Goal: Transaction & Acquisition: Obtain resource

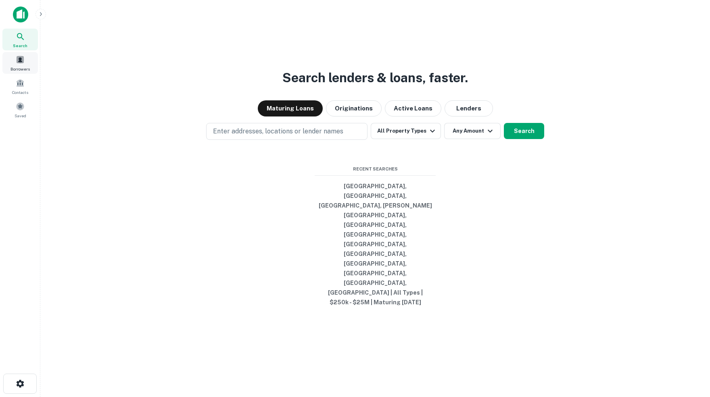
click at [19, 63] on span at bounding box center [20, 59] width 9 height 9
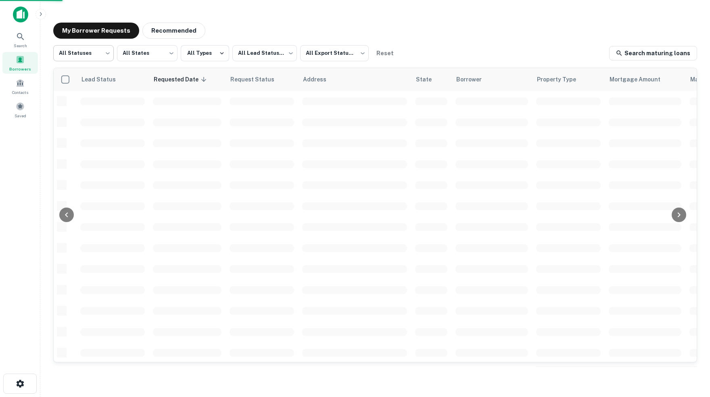
click at [106, 51] on body "Search Borrowers Contacts Saved My Borrower Requests Recommended All Statuses *…" at bounding box center [355, 198] width 710 height 397
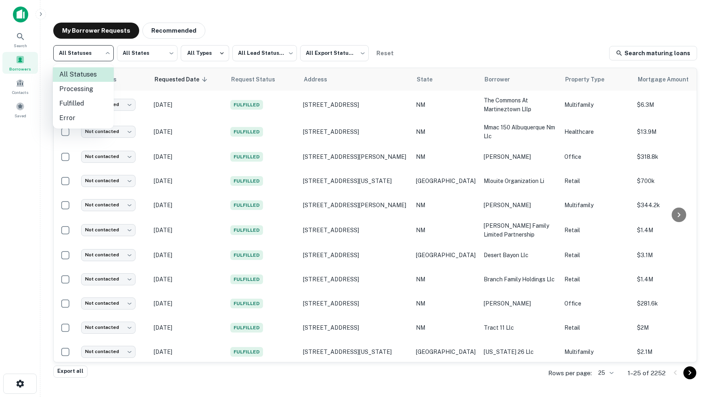
click at [78, 104] on li "Fulfilled" at bounding box center [83, 103] width 61 height 15
type input "*********"
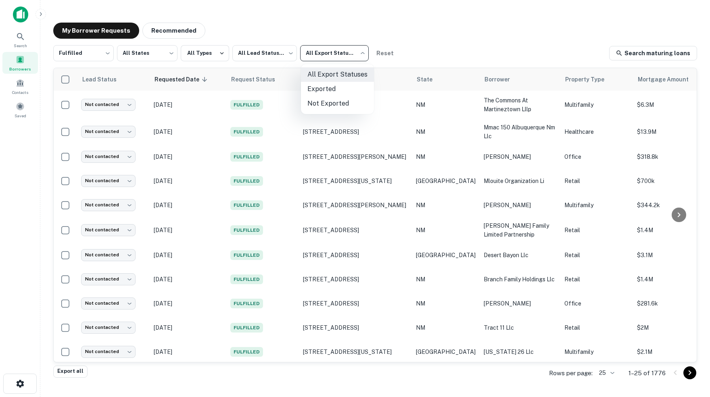
click at [365, 52] on body "Search Borrowers Contacts Saved My Borrower Requests Recommended Fulfilled ****…" at bounding box center [355, 198] width 710 height 397
click at [332, 102] on li "Not Exported" at bounding box center [337, 103] width 73 height 15
type input "*****"
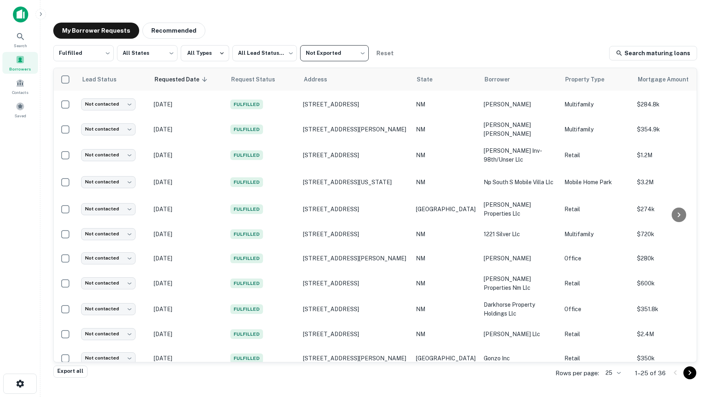
click at [613, 372] on body "Search Borrowers Contacts Saved My Borrower Requests Recommended Fulfilled ****…" at bounding box center [355, 198] width 710 height 397
click at [608, 340] on li "100" at bounding box center [609, 338] width 27 height 15
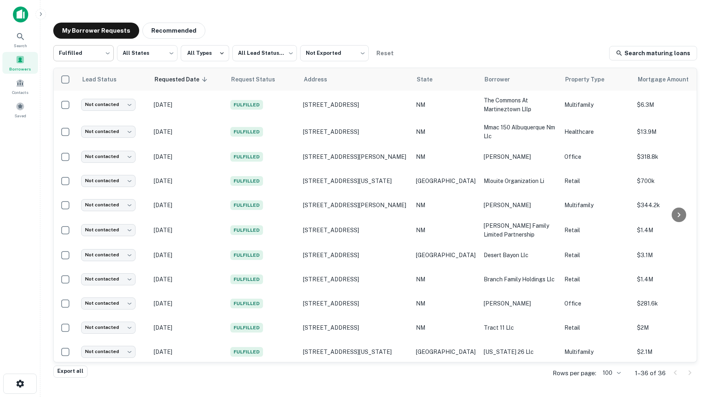
click at [104, 52] on body "Search Borrowers Contacts Saved My Borrower Requests Recommended Fulfilled ****…" at bounding box center [355, 198] width 710 height 397
click at [81, 74] on li "All Statuses" at bounding box center [83, 74] width 61 height 15
type input "***"
click at [21, 36] on icon at bounding box center [21, 37] width 10 height 10
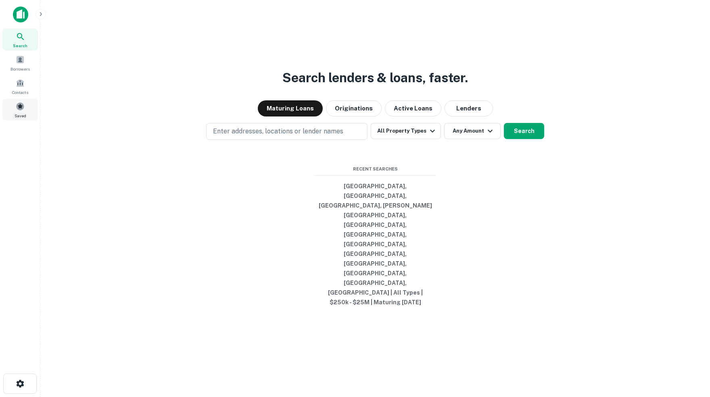
click at [22, 111] on span at bounding box center [20, 106] width 9 height 9
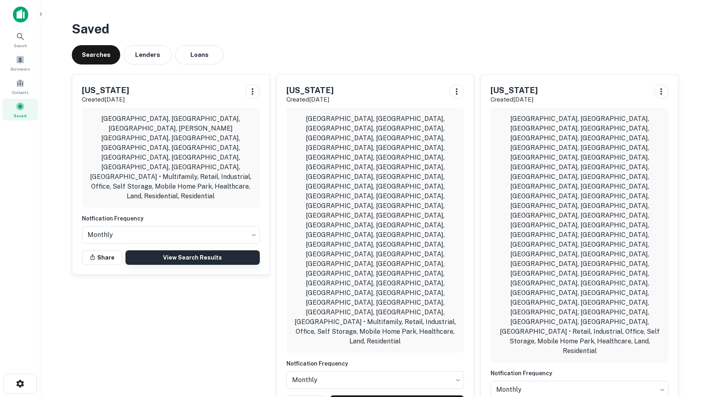
click at [198, 250] on link "View Search Results" at bounding box center [192, 257] width 134 height 15
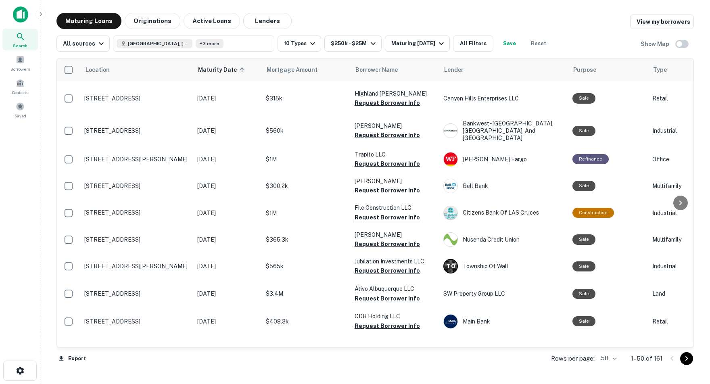
click at [610, 359] on body "Search Borrowers Contacts Saved Maturing Loans Originations Active Loans Lender…" at bounding box center [355, 192] width 710 height 384
click at [606, 367] on li "100" at bounding box center [605, 367] width 23 height 15
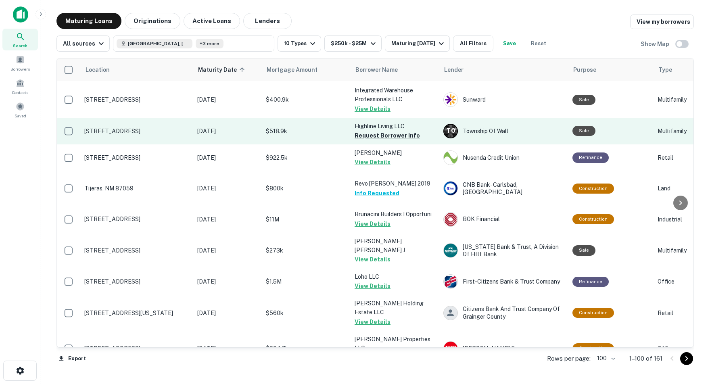
scroll to position [671, 0]
click at [377, 140] on button "Request Borrower Info" at bounding box center [386, 135] width 65 height 10
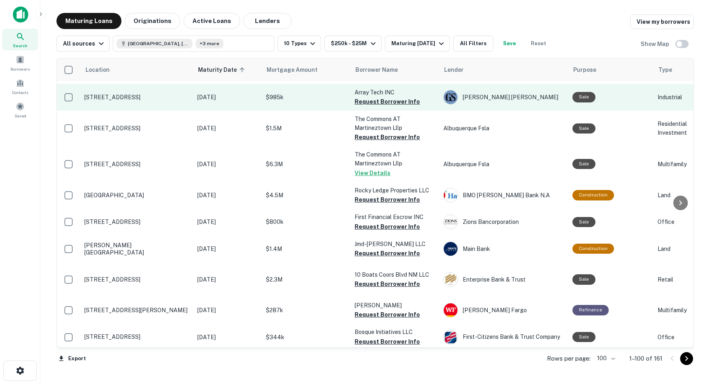
scroll to position [1586, 0]
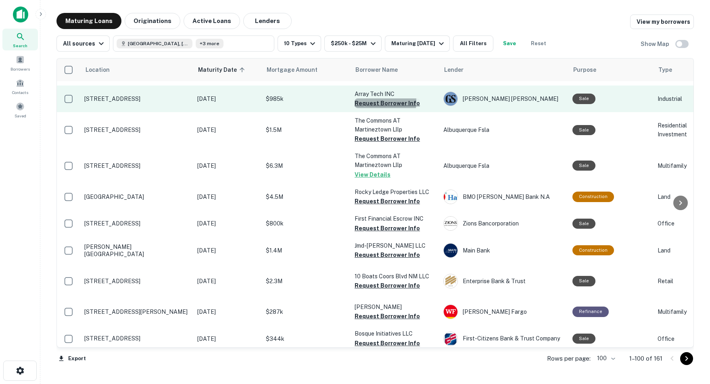
click at [361, 108] on button "Request Borrower Info" at bounding box center [386, 103] width 65 height 10
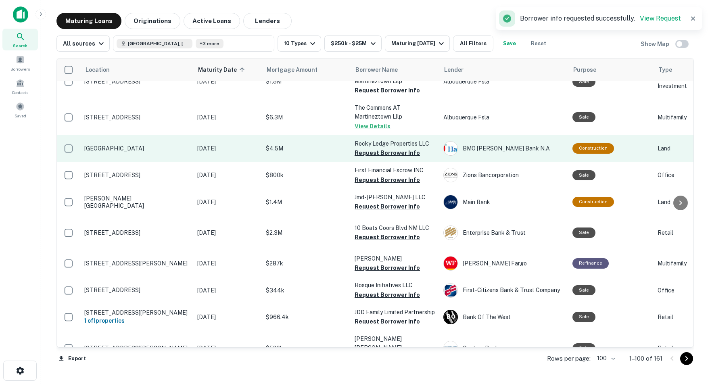
scroll to position [1637, 0]
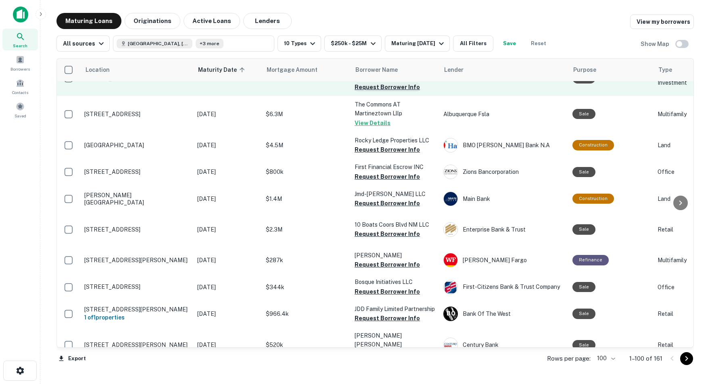
click at [372, 92] on button "Request Borrower Info" at bounding box center [386, 87] width 65 height 10
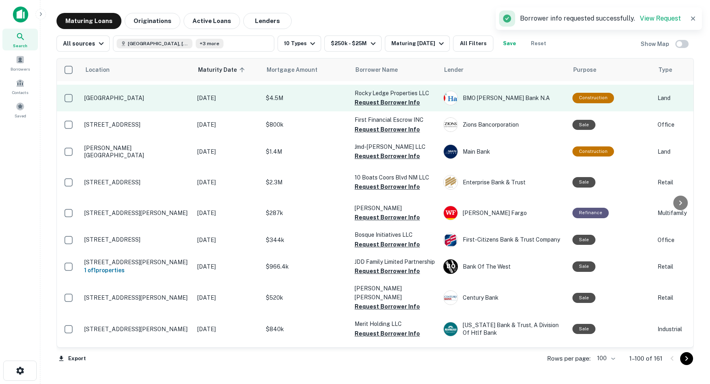
scroll to position [1686, 0]
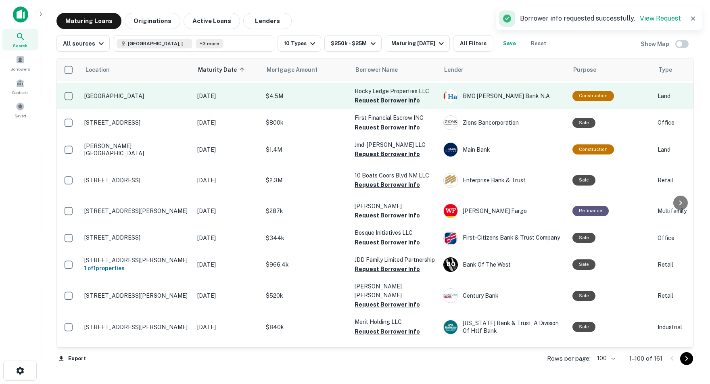
click at [358, 105] on button "Request Borrower Info" at bounding box center [386, 101] width 65 height 10
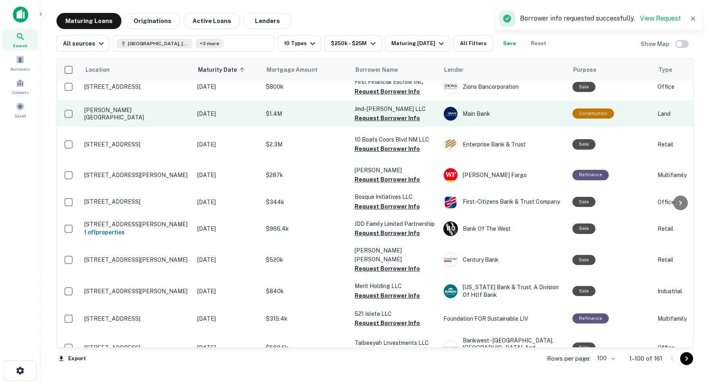
scroll to position [1723, 0]
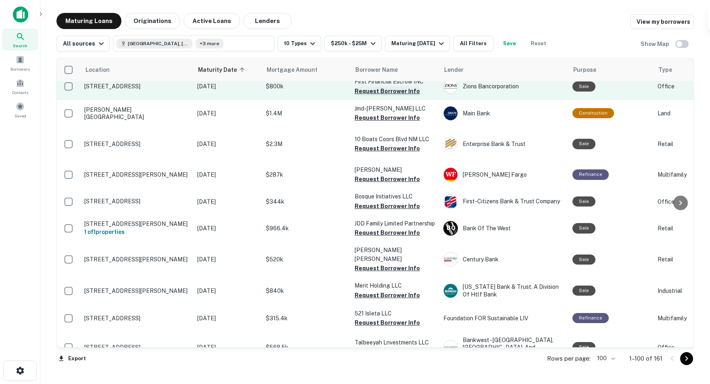
click at [364, 96] on button "Request Borrower Info" at bounding box center [386, 91] width 65 height 10
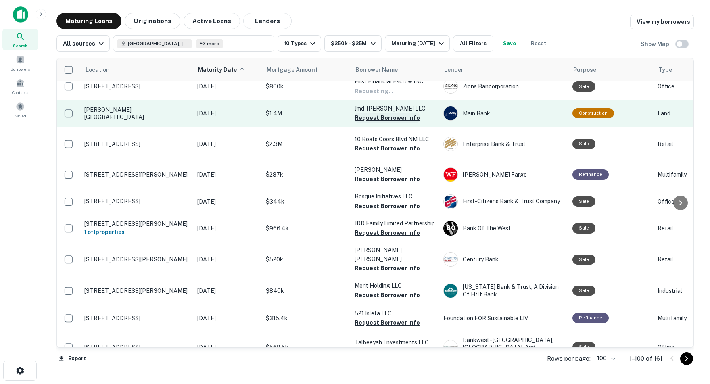
click at [375, 123] on button "Request Borrower Info" at bounding box center [386, 118] width 65 height 10
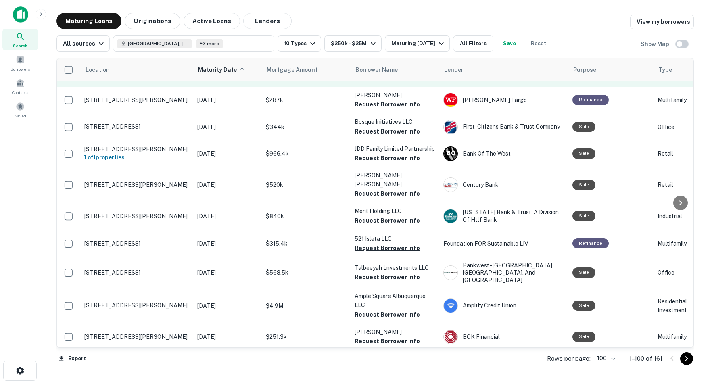
scroll to position [1797, 3]
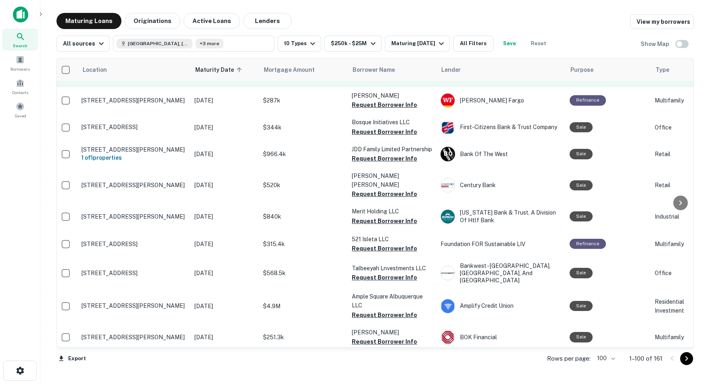
click at [380, 79] on button "Request Borrower Info" at bounding box center [384, 74] width 65 height 10
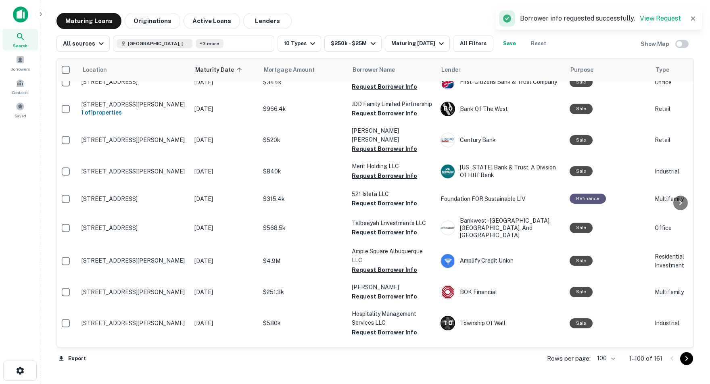
scroll to position [1844, 3]
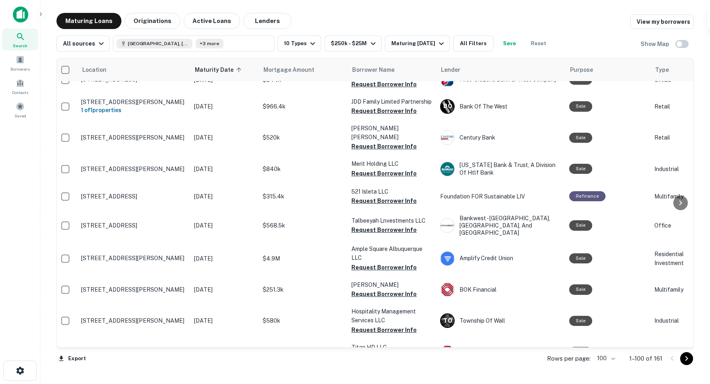
click at [372, 62] on button "Request Borrower Info" at bounding box center [383, 57] width 65 height 10
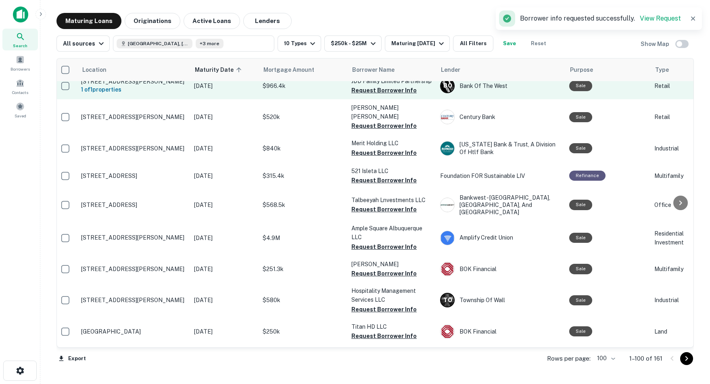
scroll to position [1867, 2]
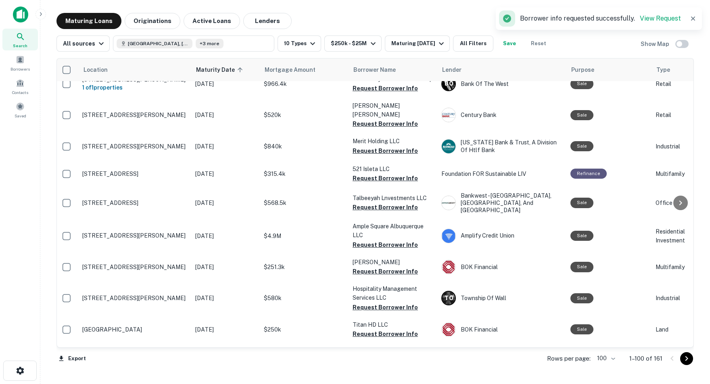
click at [372, 67] on button "Request Borrower Info" at bounding box center [384, 62] width 65 height 10
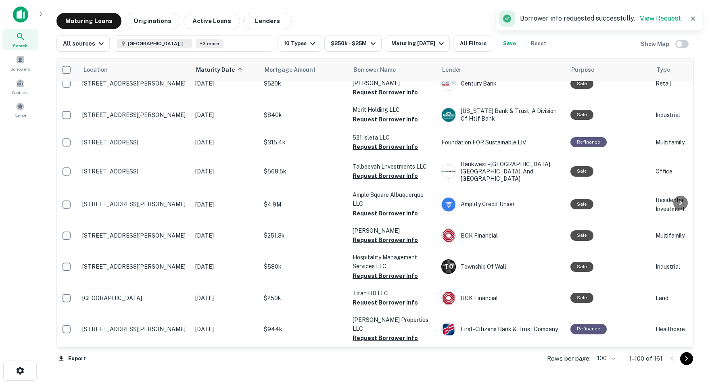
scroll to position [1903, 2]
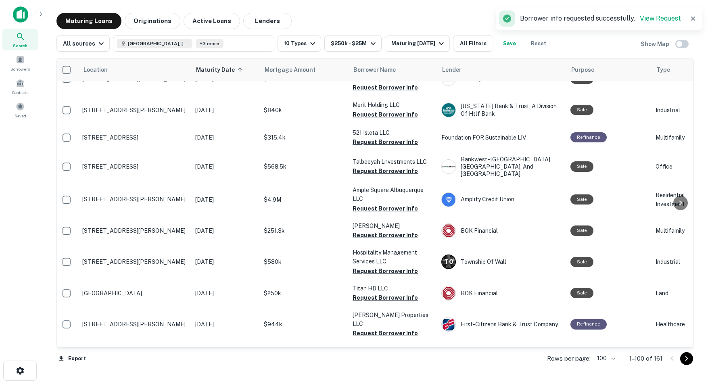
click at [366, 57] on button "Request Borrower Info" at bounding box center [384, 52] width 65 height 10
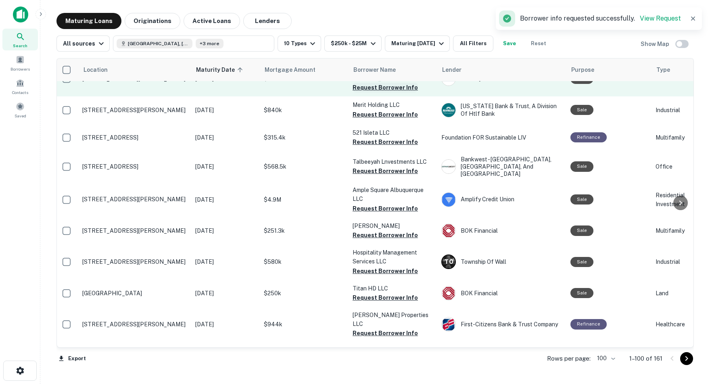
click at [368, 92] on button "Request Borrower Info" at bounding box center [384, 88] width 65 height 10
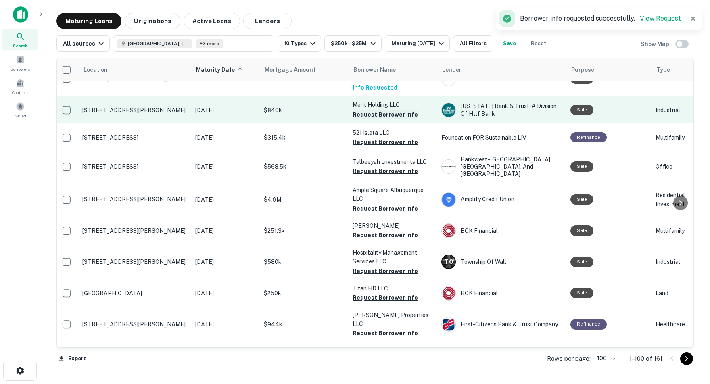
click at [367, 119] on button "Request Borrower Info" at bounding box center [384, 115] width 65 height 10
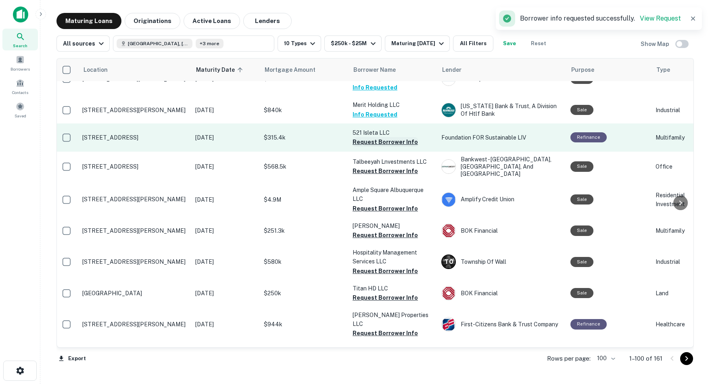
click at [362, 147] on button "Request Borrower Info" at bounding box center [384, 142] width 65 height 10
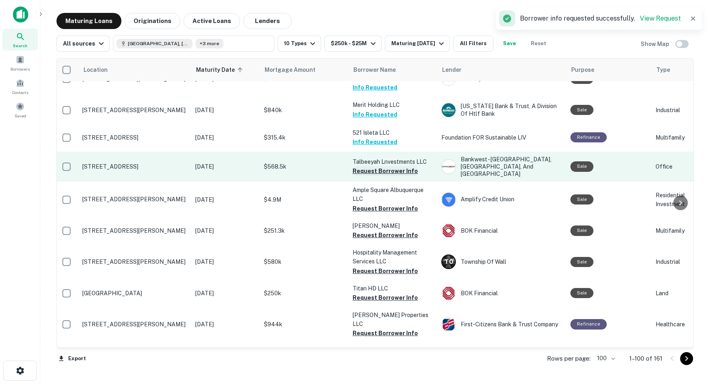
click at [375, 176] on button "Request Borrower Info" at bounding box center [384, 171] width 65 height 10
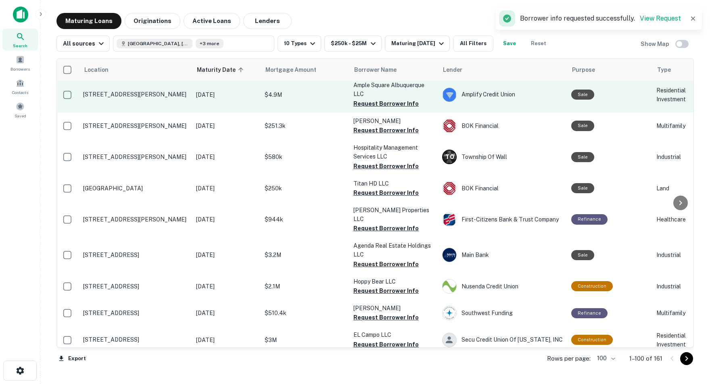
scroll to position [2011, 1]
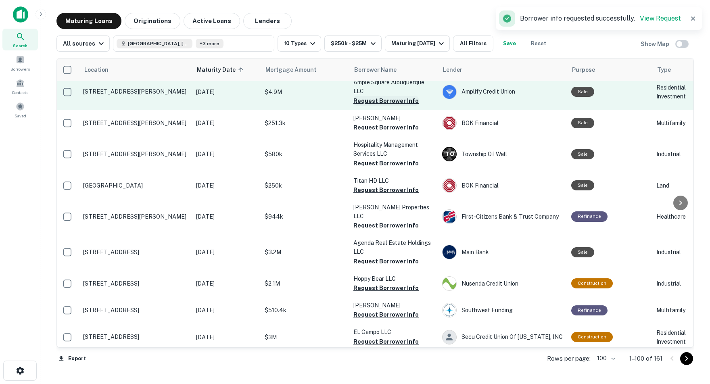
click at [396, 106] on button "Request Borrower Info" at bounding box center [385, 101] width 65 height 10
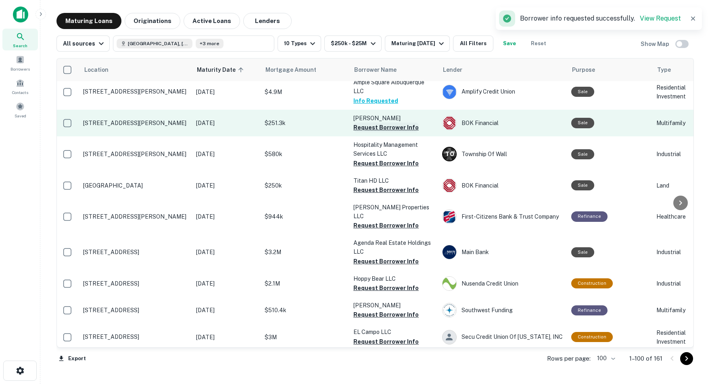
click at [364, 132] on button "Request Borrower Info" at bounding box center [385, 128] width 65 height 10
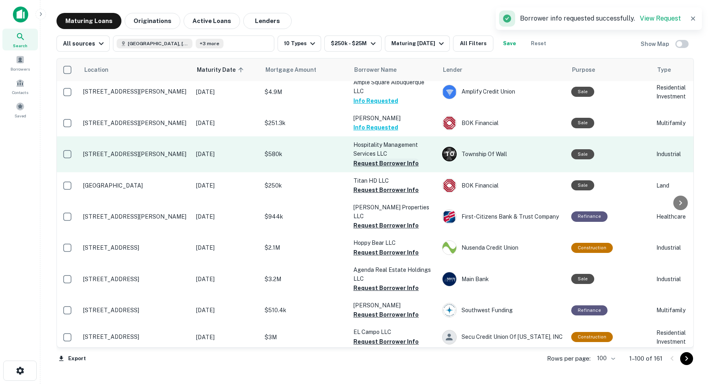
click at [367, 168] on button "Request Borrower Info" at bounding box center [385, 163] width 65 height 10
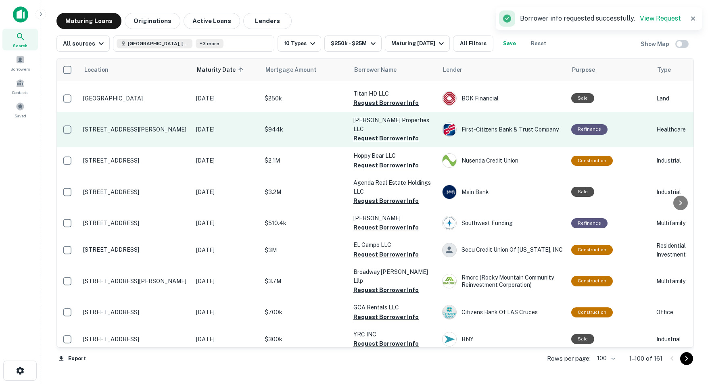
scroll to position [2107, 1]
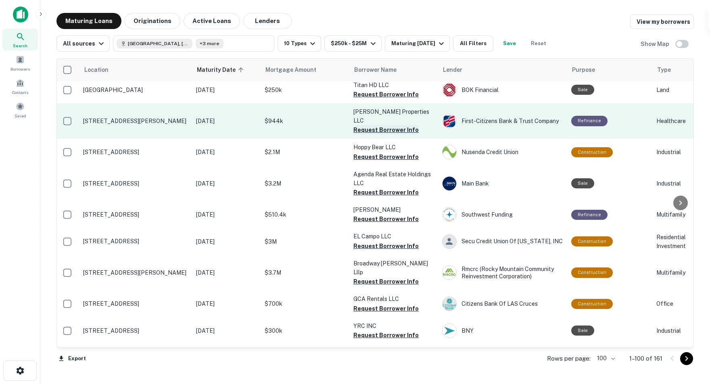
click at [373, 135] on button "Request Borrower Info" at bounding box center [385, 130] width 65 height 10
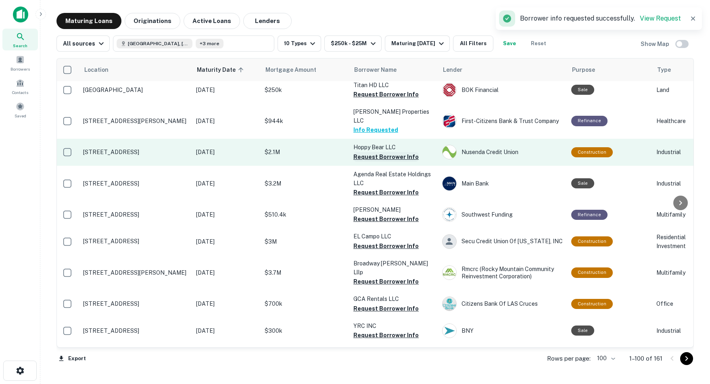
click at [369, 162] on button "Request Borrower Info" at bounding box center [385, 157] width 65 height 10
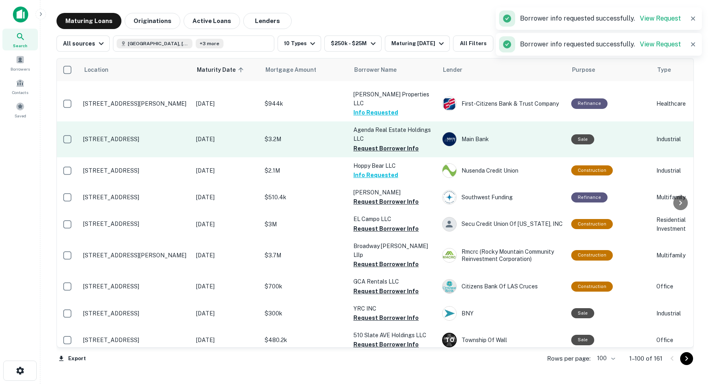
scroll to position [2127, 1]
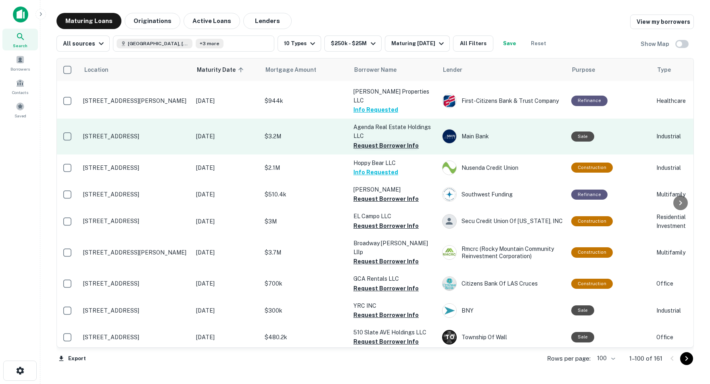
click at [382, 150] on button "Request Borrower Info" at bounding box center [385, 146] width 65 height 10
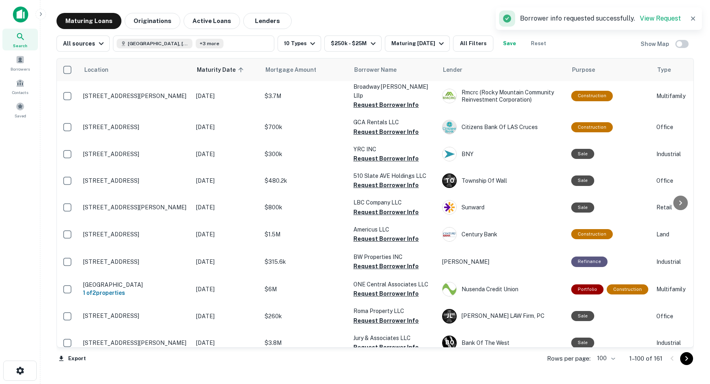
scroll to position [2286, 1]
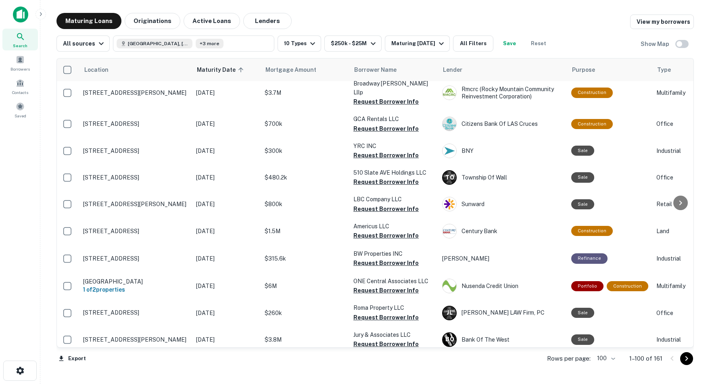
click at [369, 44] on button "Request Borrower Info" at bounding box center [385, 39] width 65 height 10
click at [368, 71] on button "Request Borrower Info" at bounding box center [385, 66] width 65 height 10
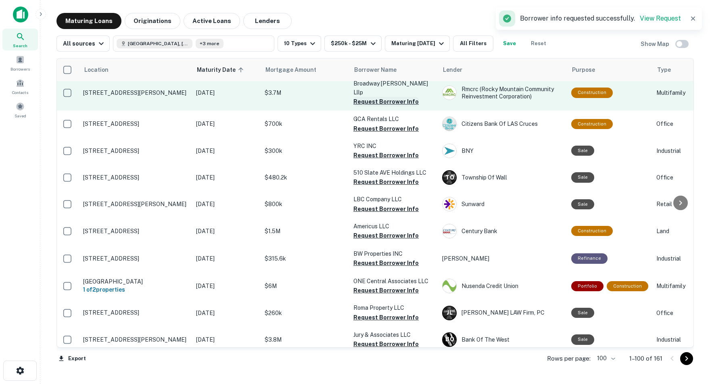
click at [374, 106] on button "Request Borrower Info" at bounding box center [385, 102] width 65 height 10
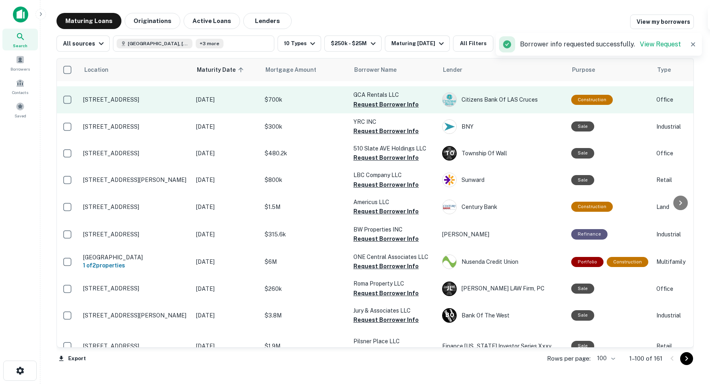
scroll to position [2316, 1]
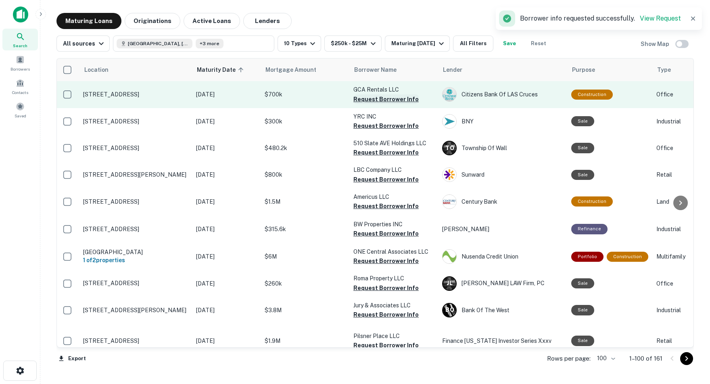
click at [375, 104] on button "Request Borrower Info" at bounding box center [385, 99] width 65 height 10
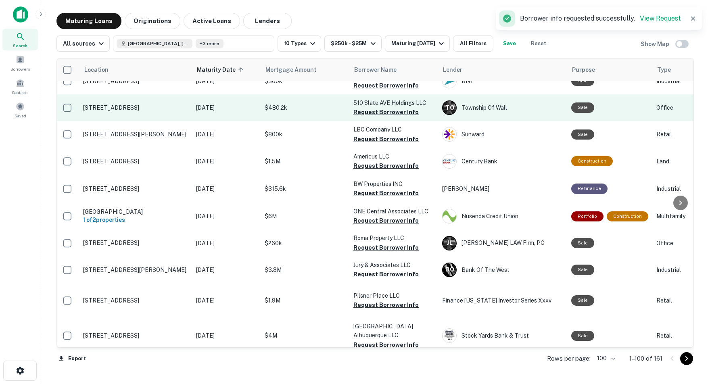
scroll to position [2359, 1]
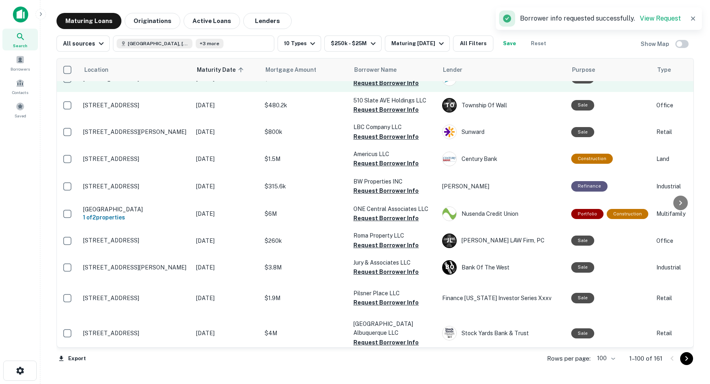
click at [362, 88] on button "Request Borrower Info" at bounding box center [385, 83] width 65 height 10
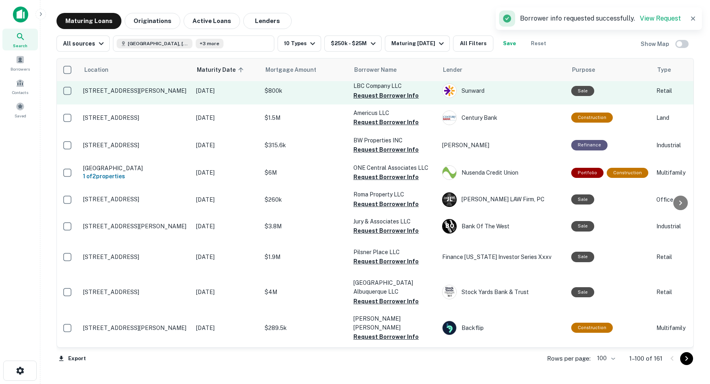
scroll to position [2402, 1]
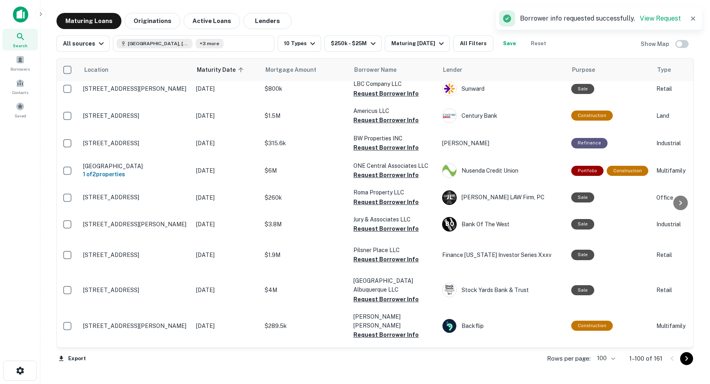
click at [387, 71] on button "Request Borrower Info" at bounding box center [385, 67] width 65 height 10
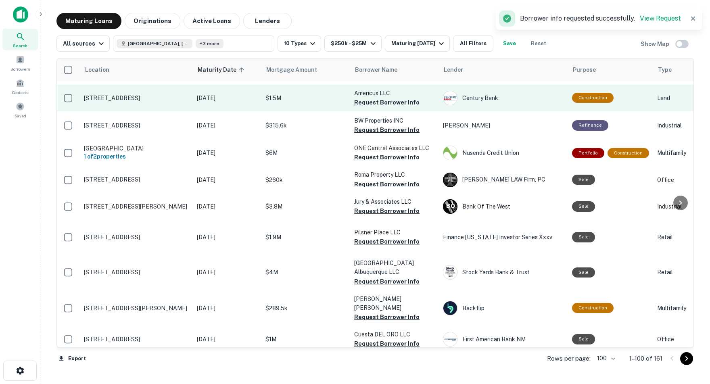
scroll to position [2420, 0]
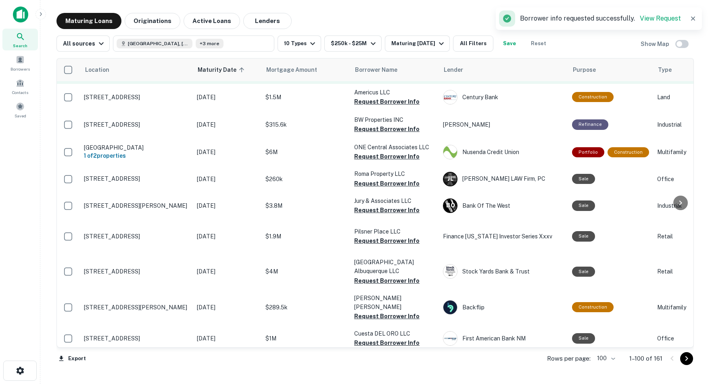
click at [360, 80] on button "Request Borrower Info" at bounding box center [386, 75] width 65 height 10
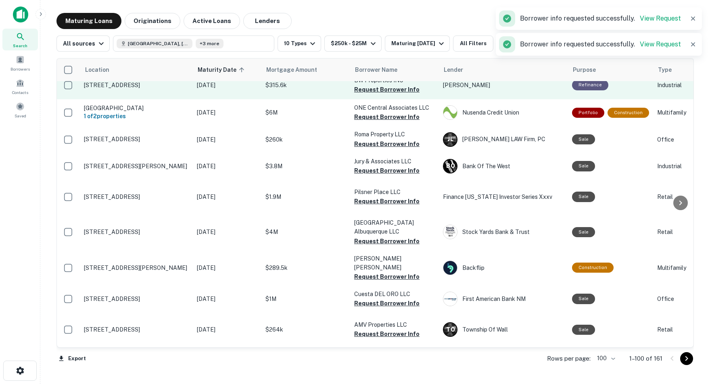
scroll to position [2461, 0]
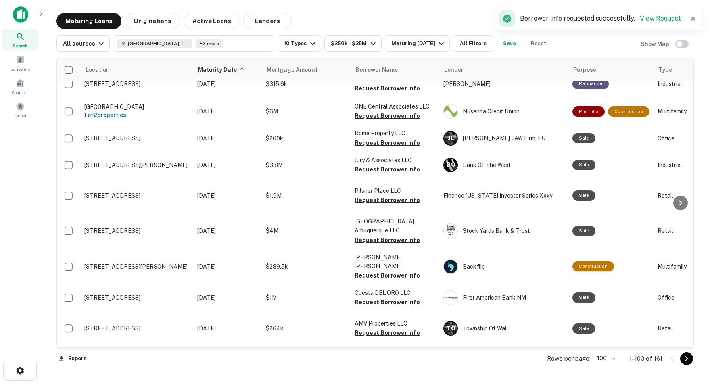
click at [382, 66] on button "Request Borrower Info" at bounding box center [386, 61] width 65 height 10
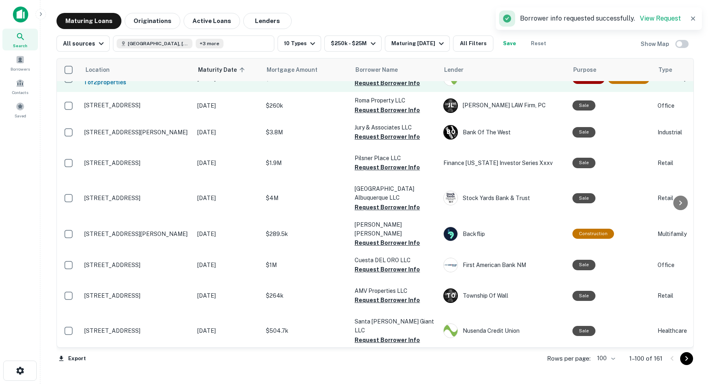
scroll to position [2496, 0]
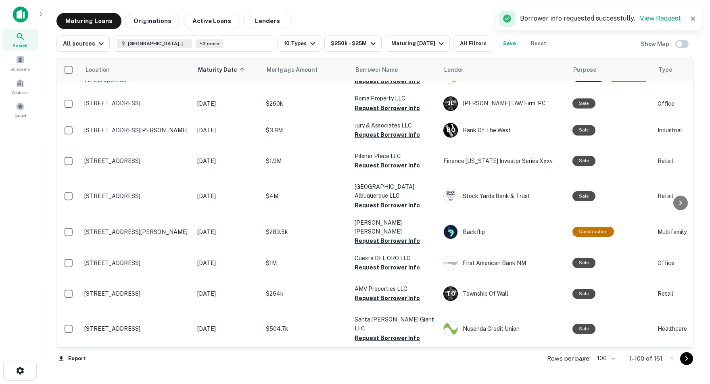
click at [377, 58] on button "Request Borrower Info" at bounding box center [386, 54] width 65 height 10
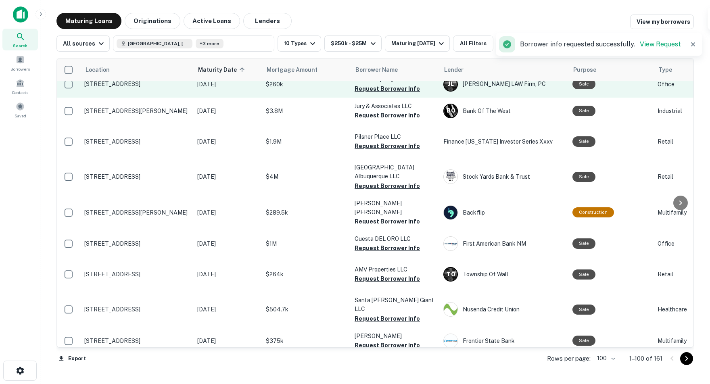
scroll to position [2520, 0]
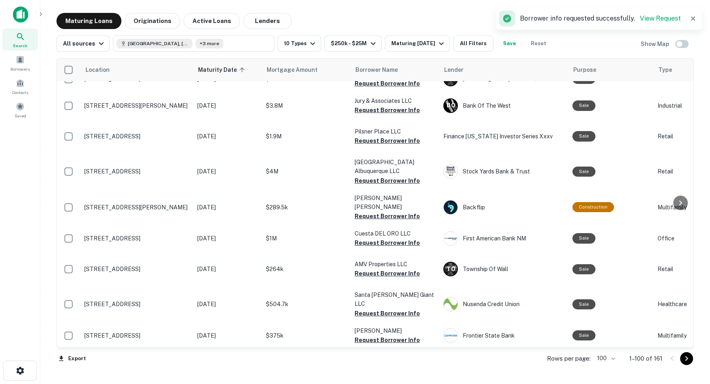
click at [362, 61] on button "Request Borrower Info" at bounding box center [386, 57] width 65 height 10
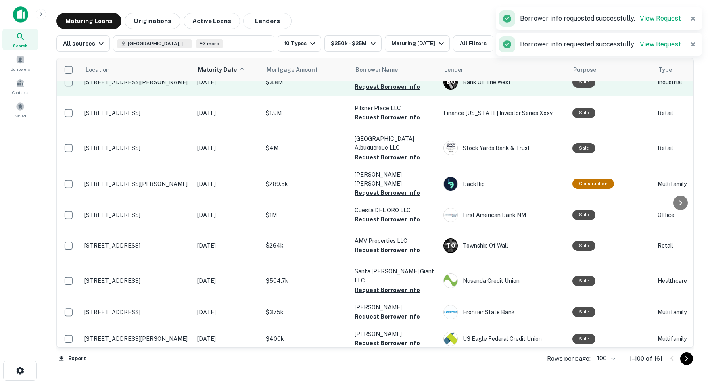
scroll to position [2547, 0]
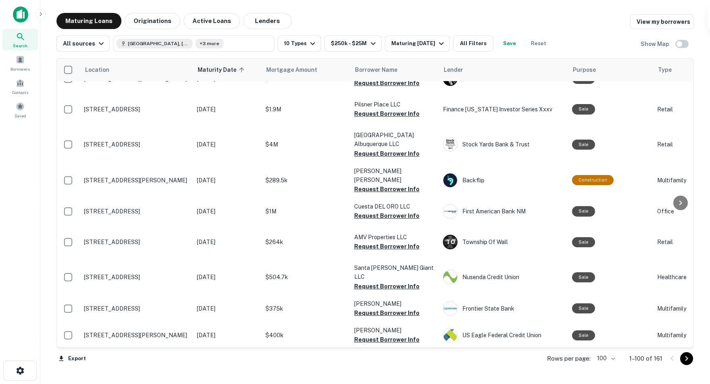
click at [373, 61] on button "Request Borrower Info" at bounding box center [386, 57] width 65 height 10
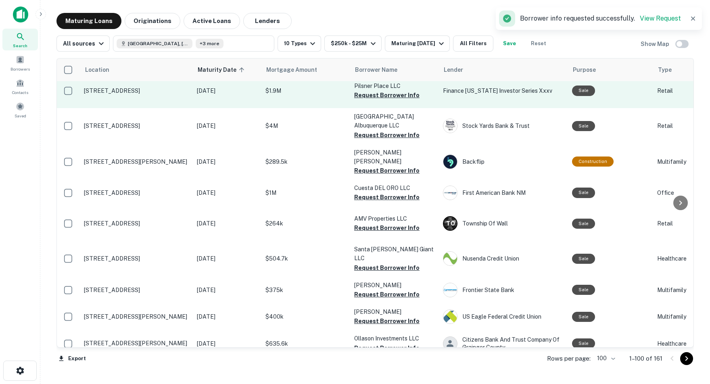
scroll to position [2569, 0]
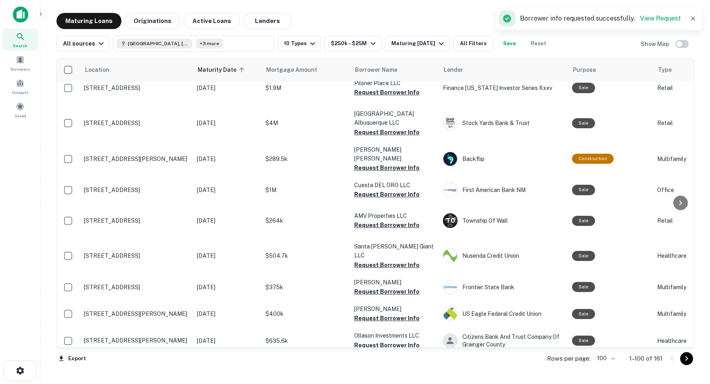
click at [370, 67] on button "Request Borrower Info" at bounding box center [386, 62] width 65 height 10
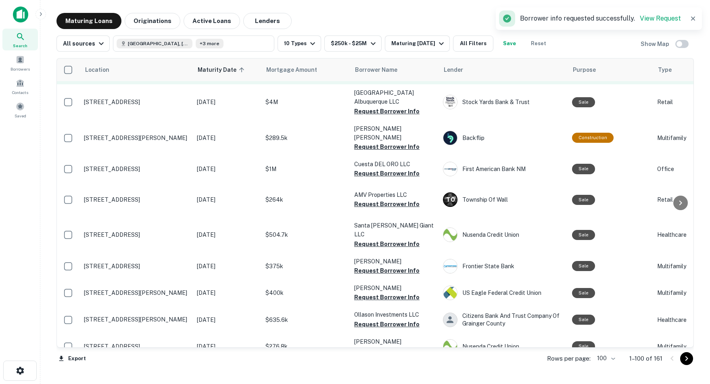
scroll to position [2595, 0]
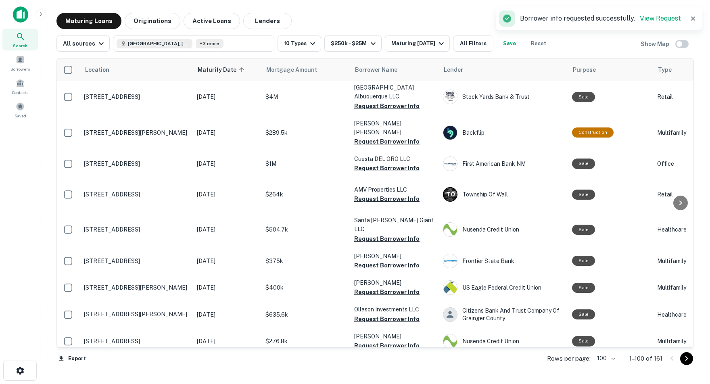
click at [370, 71] on button "Request Borrower Info" at bounding box center [386, 66] width 65 height 10
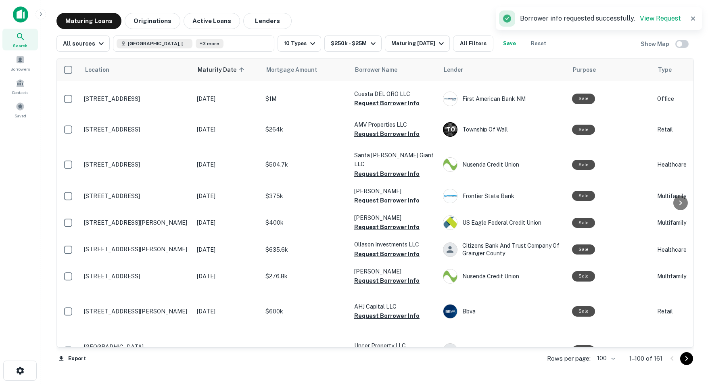
scroll to position [2660, 0]
click at [368, 46] on button "Request Borrower Info" at bounding box center [386, 41] width 65 height 10
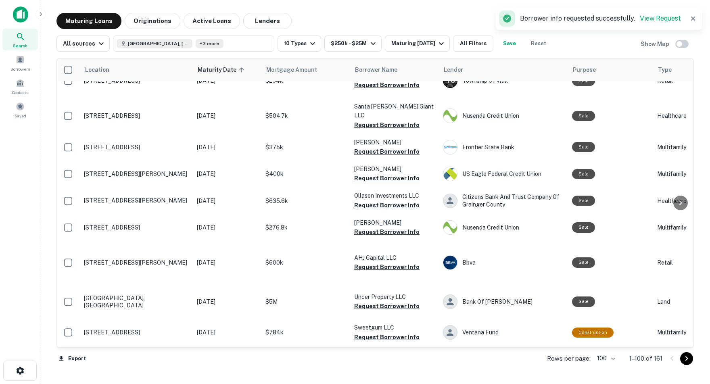
scroll to position [2711, 0]
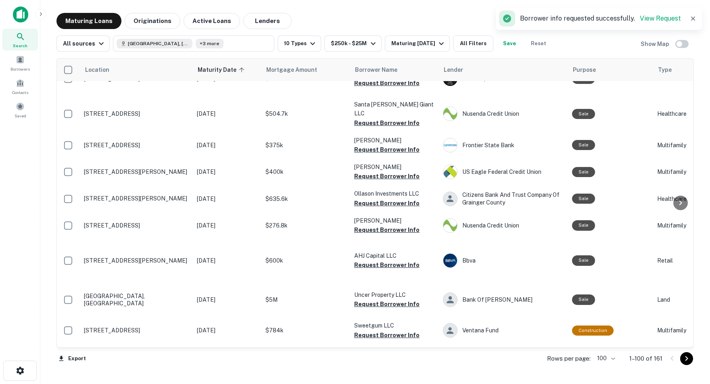
click at [388, 31] on button "Request Borrower Info" at bounding box center [386, 26] width 65 height 10
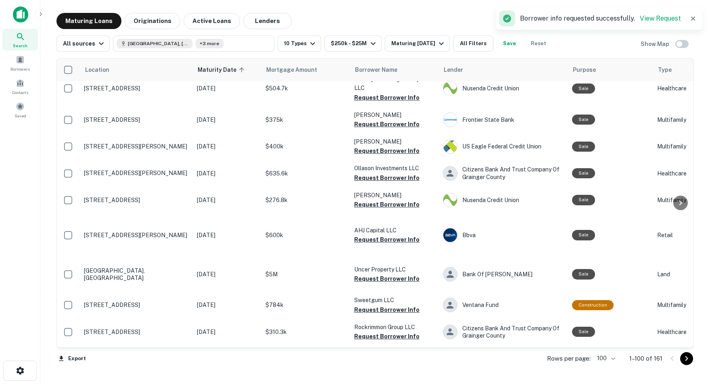
scroll to position [2738, 0]
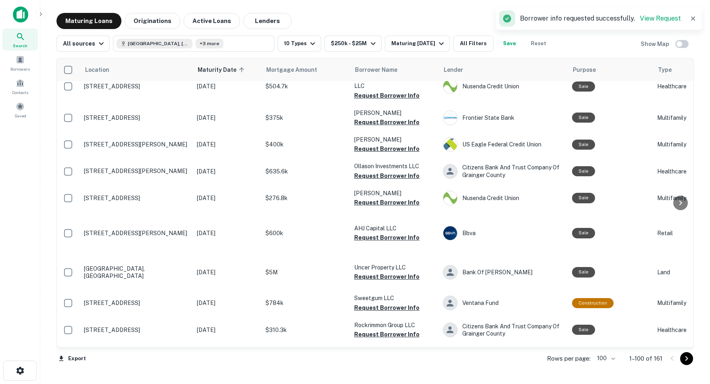
click at [377, 30] on button "Request Borrower Info" at bounding box center [386, 25] width 65 height 10
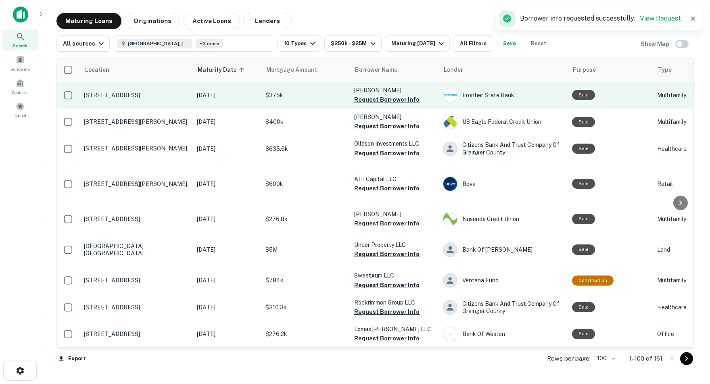
scroll to position [2775, 0]
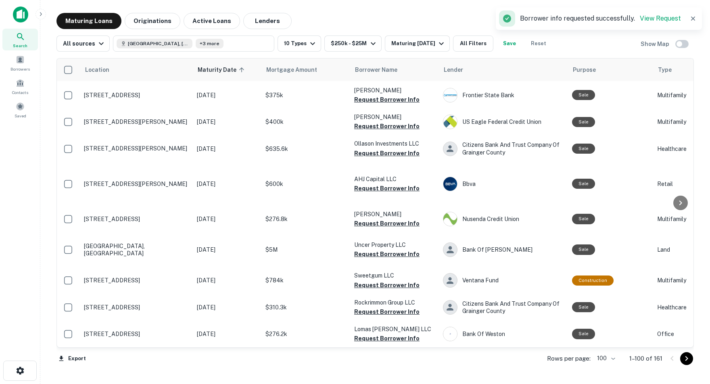
click at [372, 38] on button "Request Borrower Info" at bounding box center [386, 33] width 65 height 10
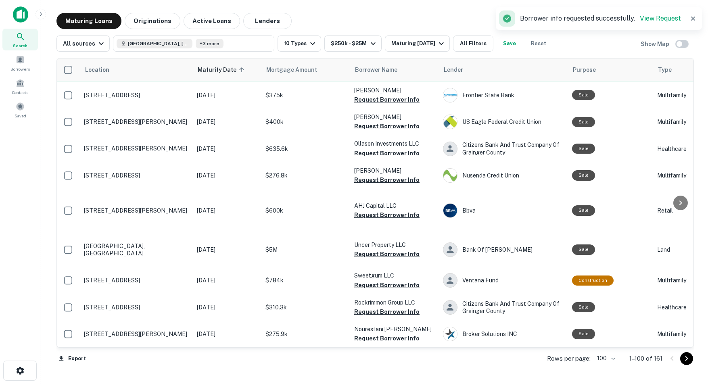
click at [373, 78] on button "Request Borrower Info" at bounding box center [386, 73] width 65 height 10
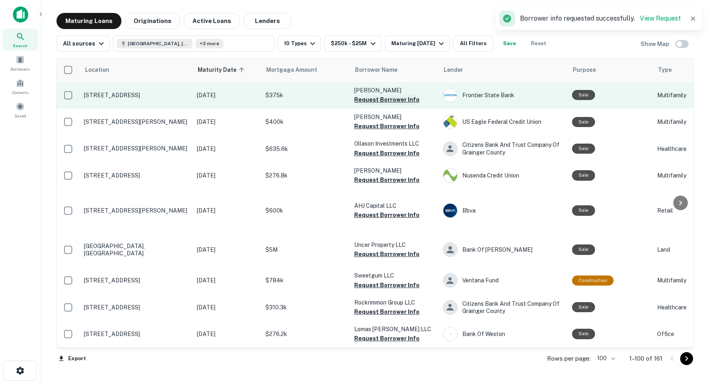
click at [364, 104] on button "Request Borrower Info" at bounding box center [386, 100] width 65 height 10
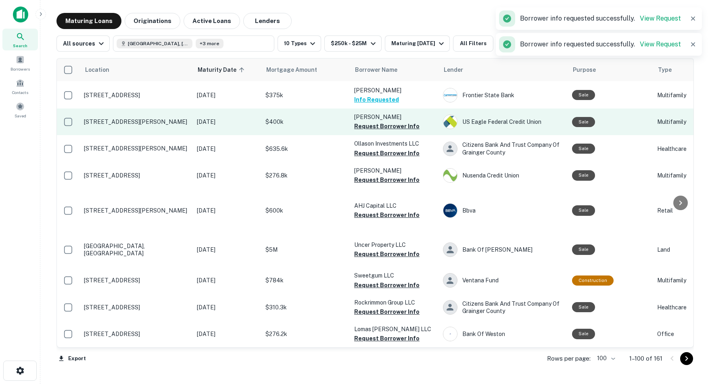
scroll to position [2832, 0]
click at [385, 131] on button "Request Borrower Info" at bounding box center [386, 126] width 65 height 10
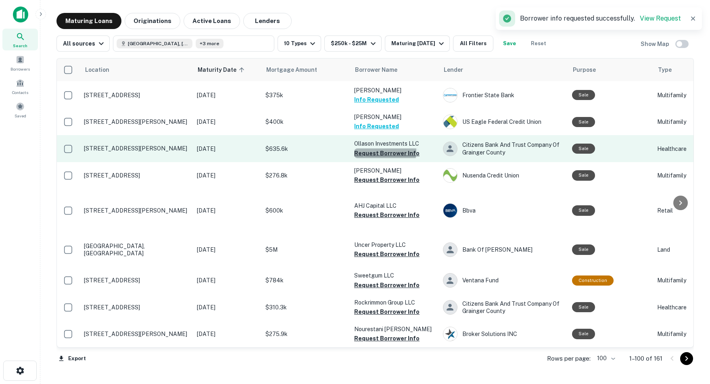
click at [375, 158] on button "Request Borrower Info" at bounding box center [386, 153] width 65 height 10
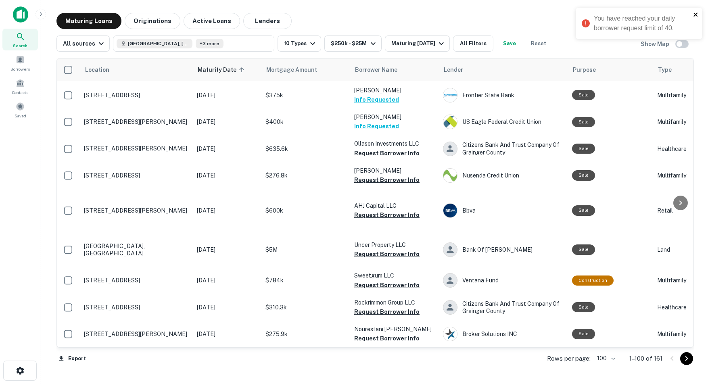
click at [695, 15] on icon "close" at bounding box center [695, 15] width 4 height 4
